Goal: Task Accomplishment & Management: Complete application form

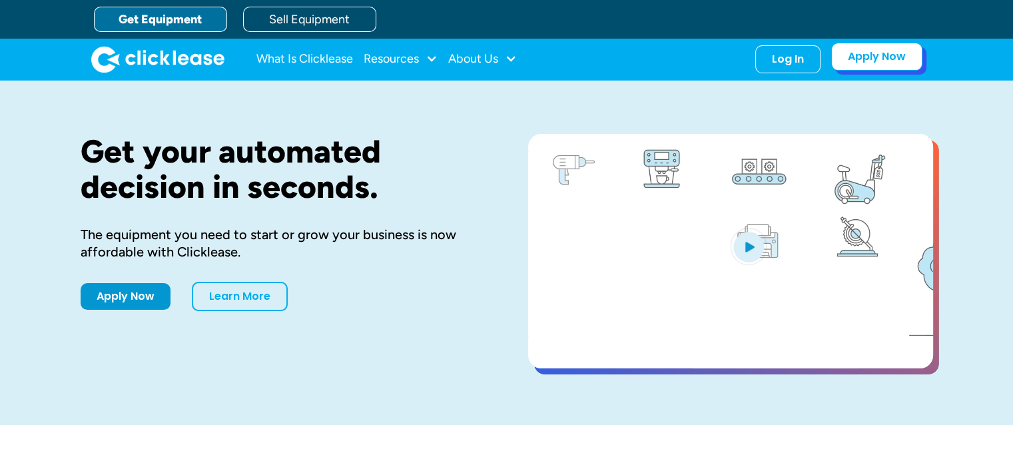
click at [870, 66] on link "Apply Now" at bounding box center [876, 57] width 91 height 28
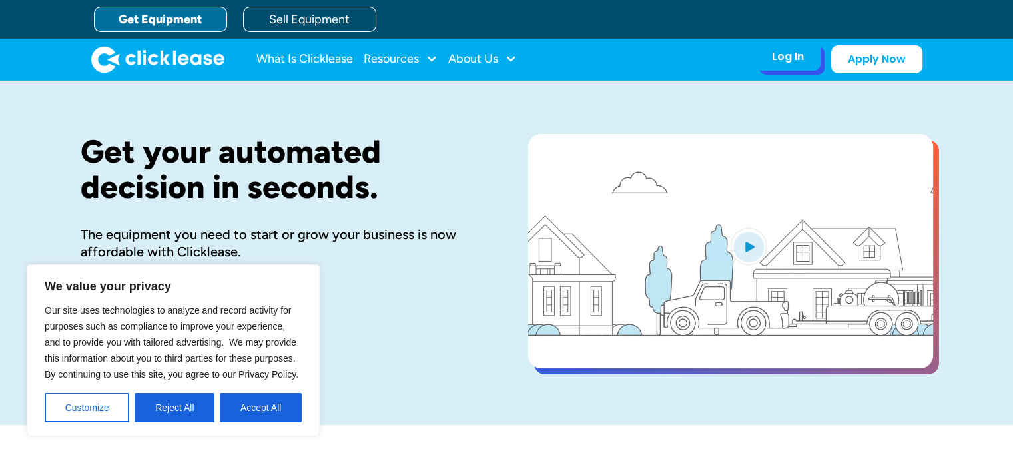
click at [808, 63] on div "Log In Account login I use Clicklease to get my equipment Partner Portal I offe…" at bounding box center [787, 57] width 65 height 28
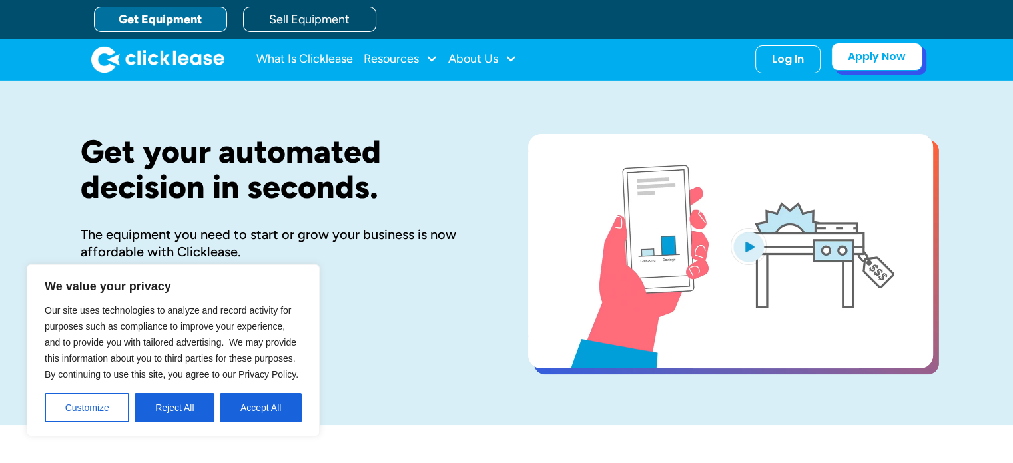
click at [860, 63] on link "Apply Now" at bounding box center [876, 57] width 91 height 28
